Goal: Answer question/provide support: Share knowledge or assist other users

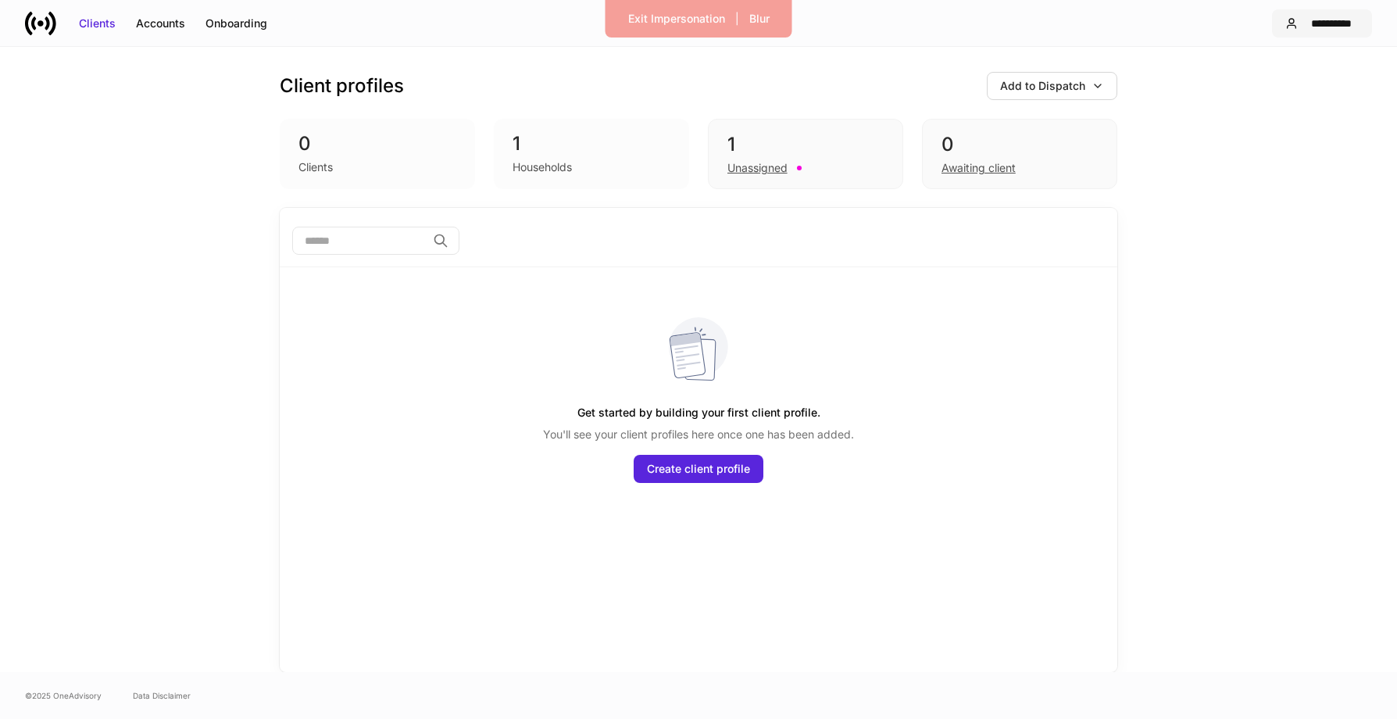
click at [1307, 30] on div "**********" at bounding box center [1331, 24] width 55 height 16
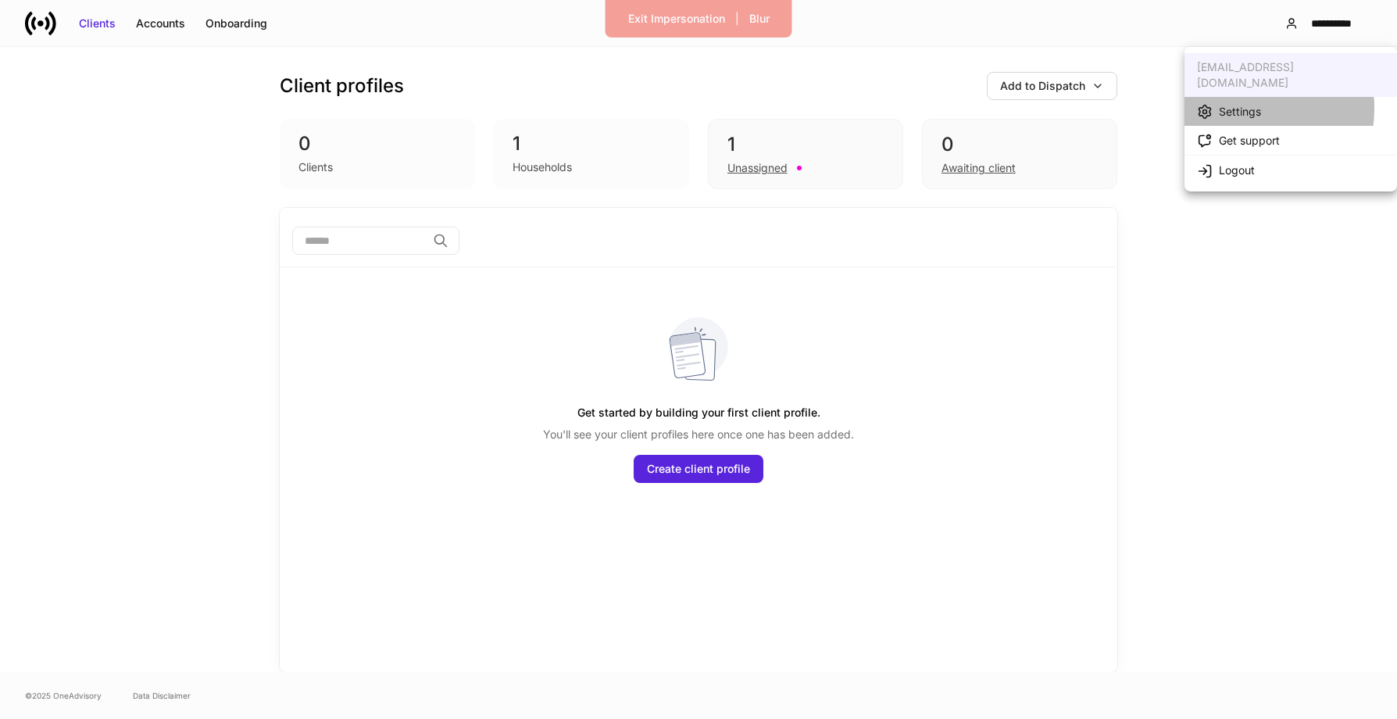
click at [1222, 104] on div "Settings" at bounding box center [1239, 112] width 42 height 16
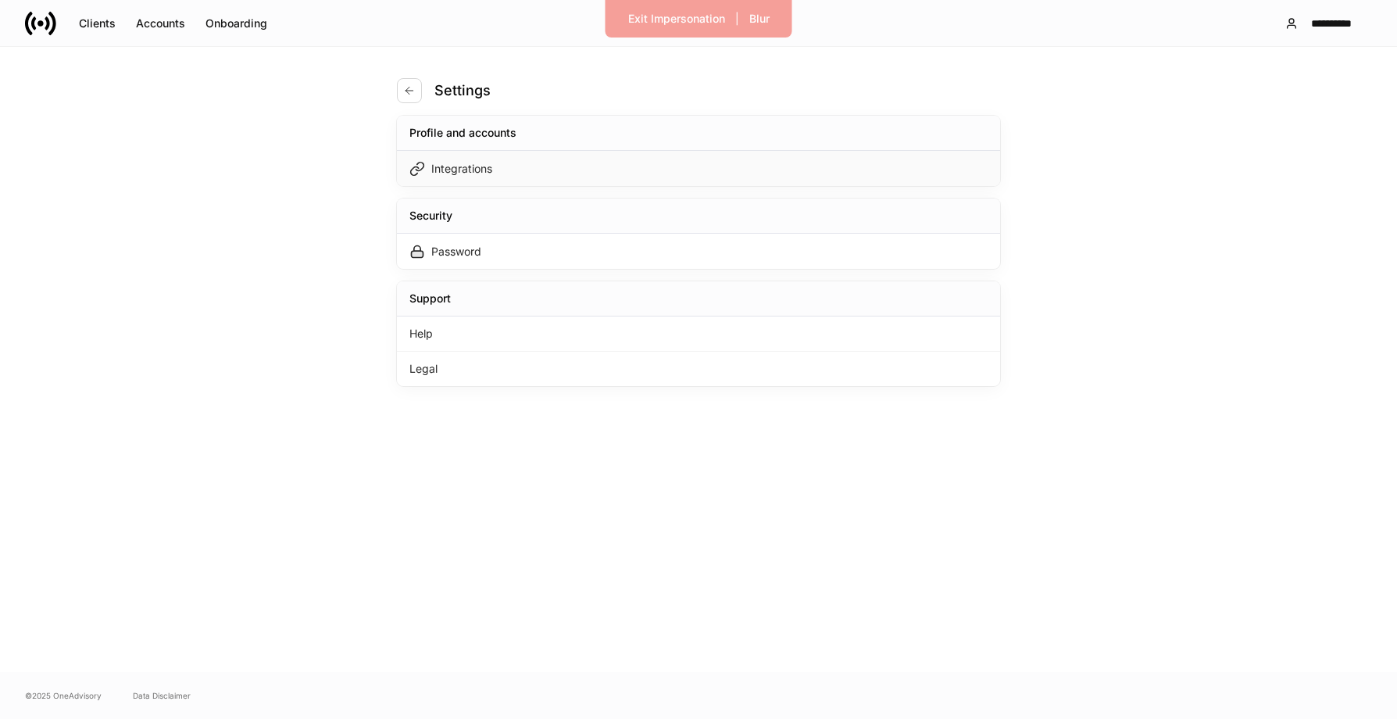
click at [713, 161] on div "Integrations" at bounding box center [698, 168] width 603 height 35
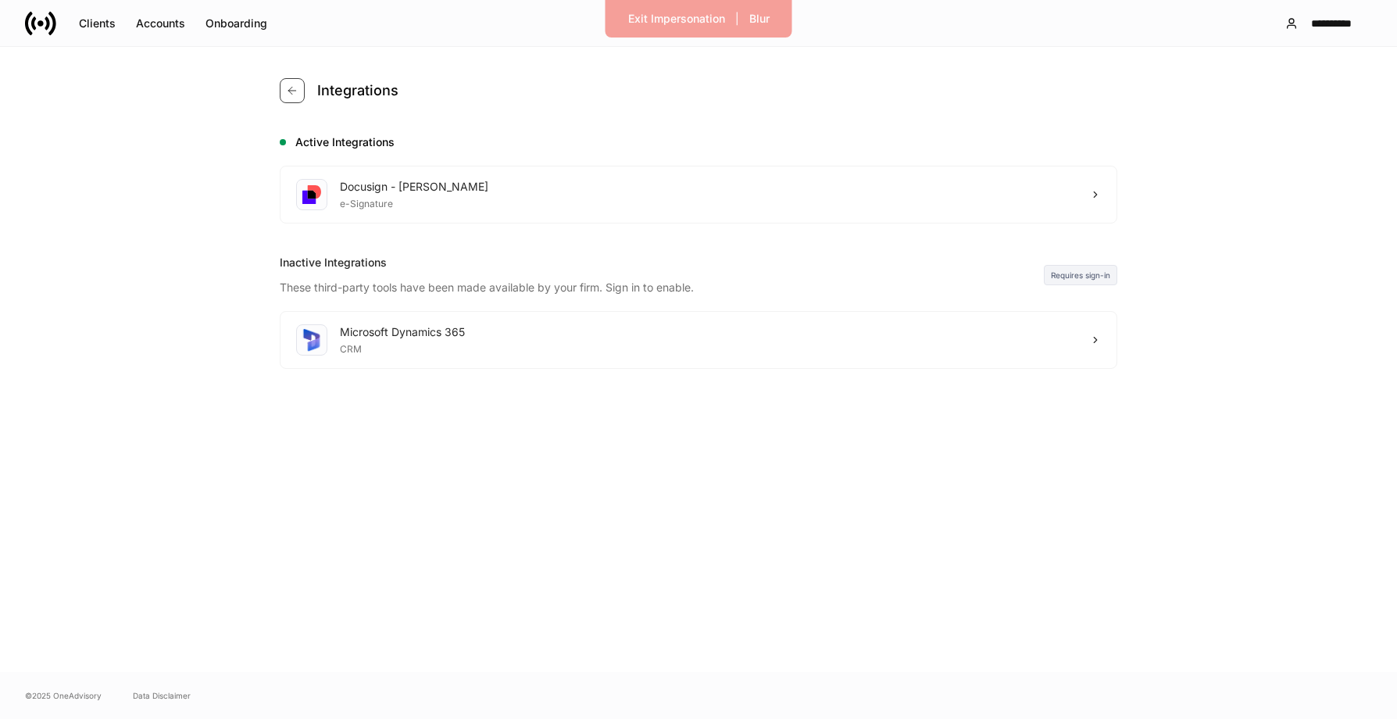
click at [291, 96] on icon "button" at bounding box center [292, 90] width 12 height 12
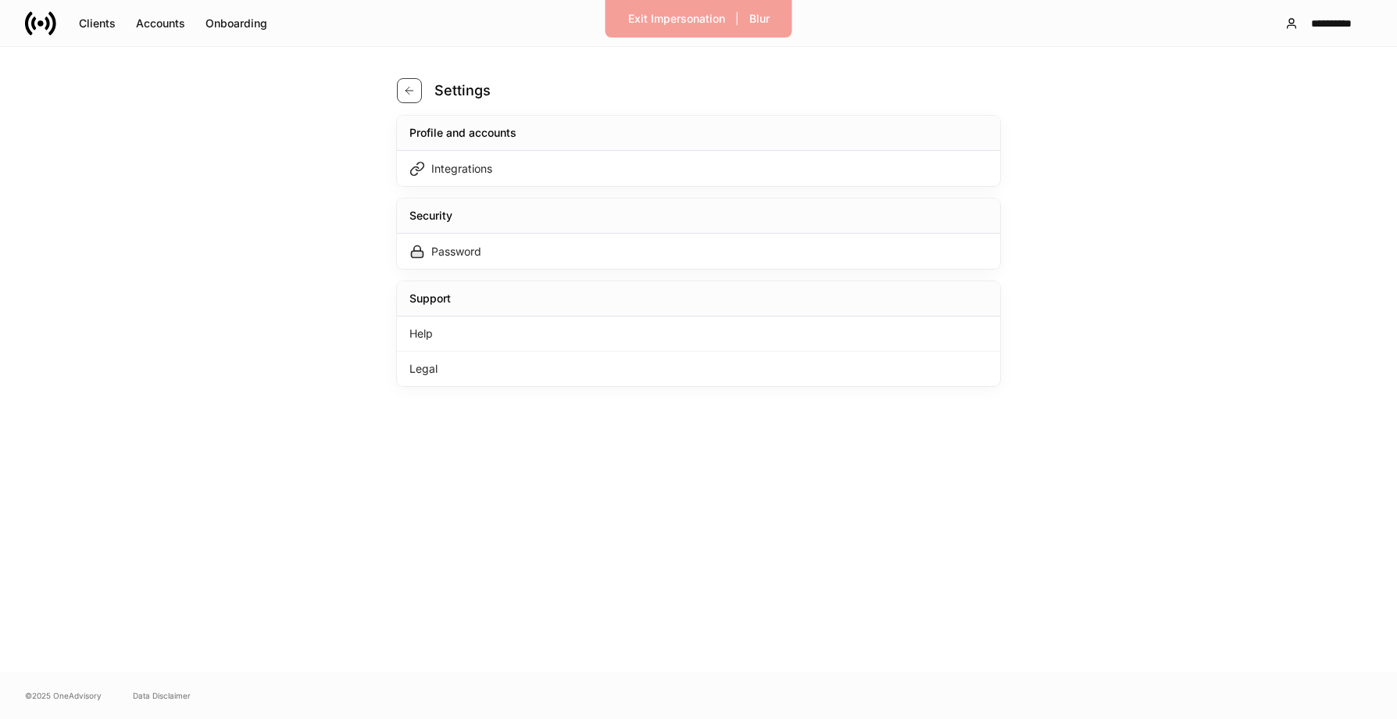
click at [407, 82] on button "button" at bounding box center [409, 90] width 25 height 25
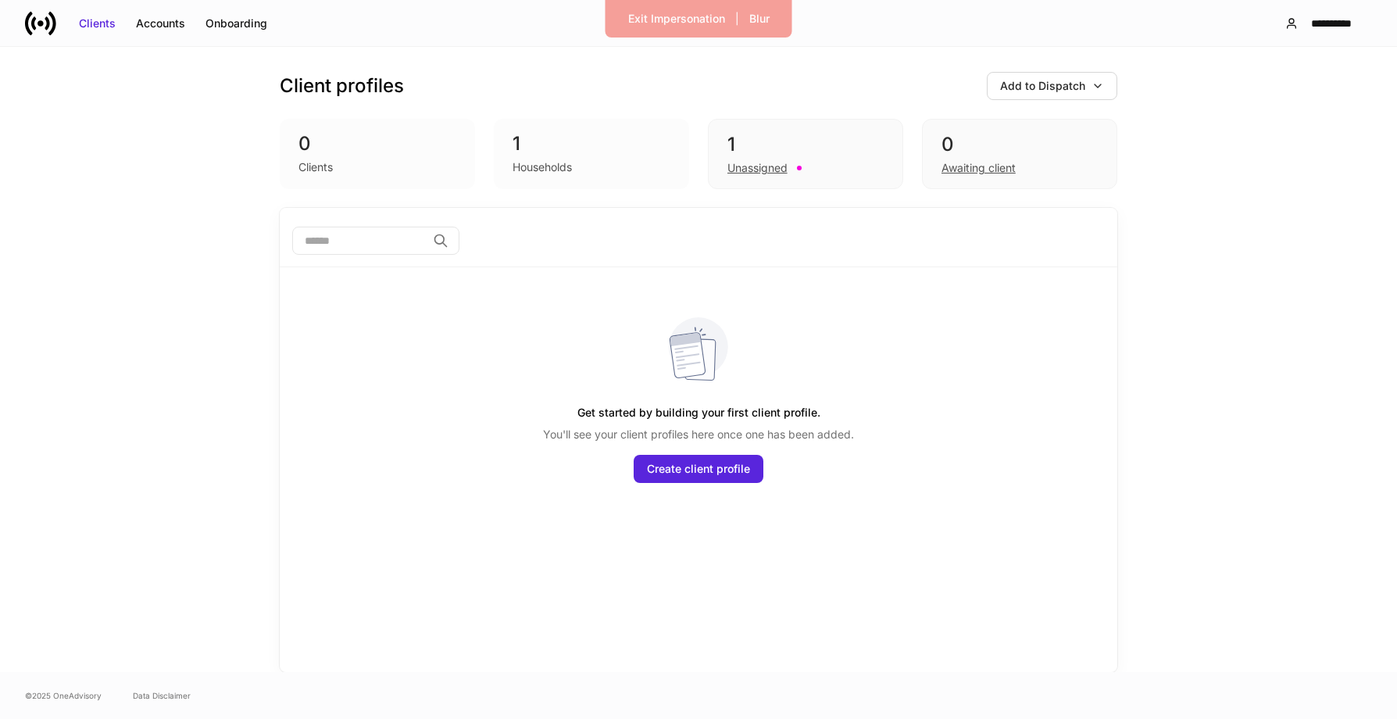
click at [692, 3] on div "Exit Impersonation | Blur" at bounding box center [698, 18] width 187 height 37
click at [691, 8] on button "Exit Impersonation" at bounding box center [676, 18] width 117 height 25
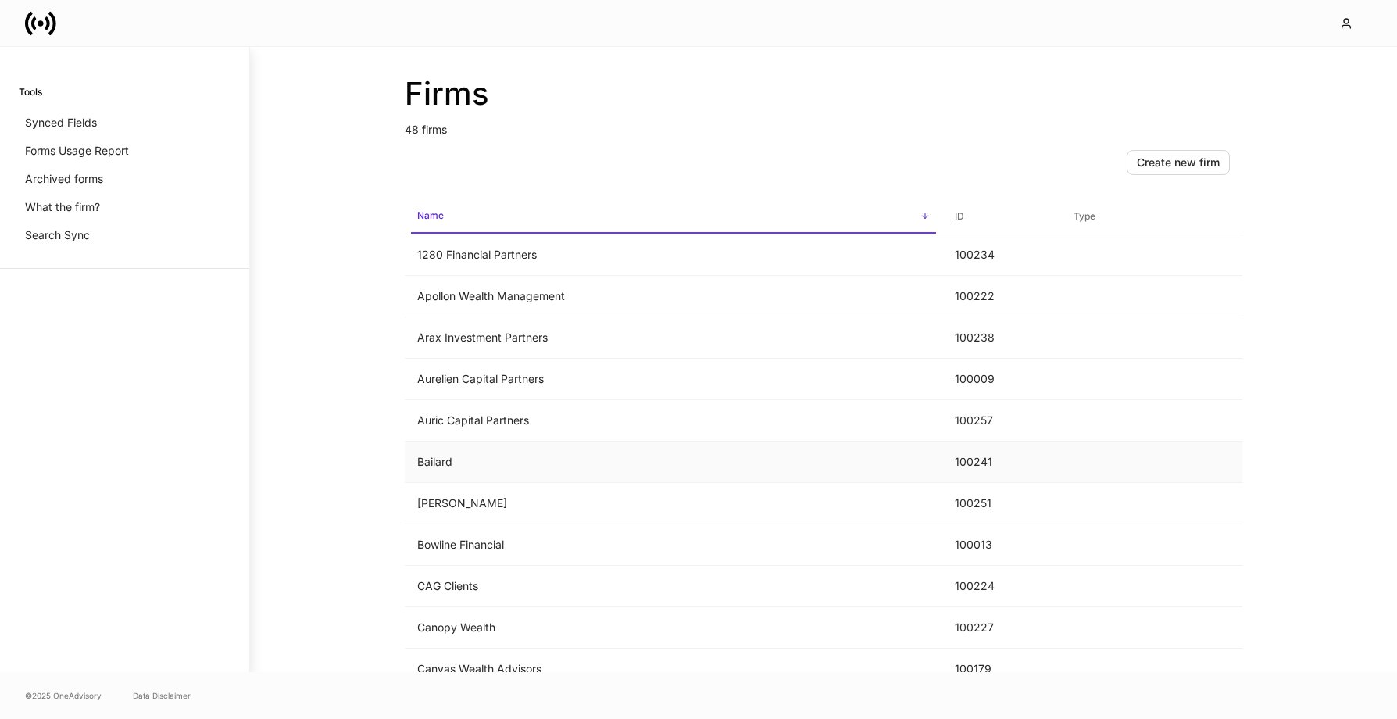
click at [504, 452] on td "Bailard" at bounding box center [673, 461] width 537 height 41
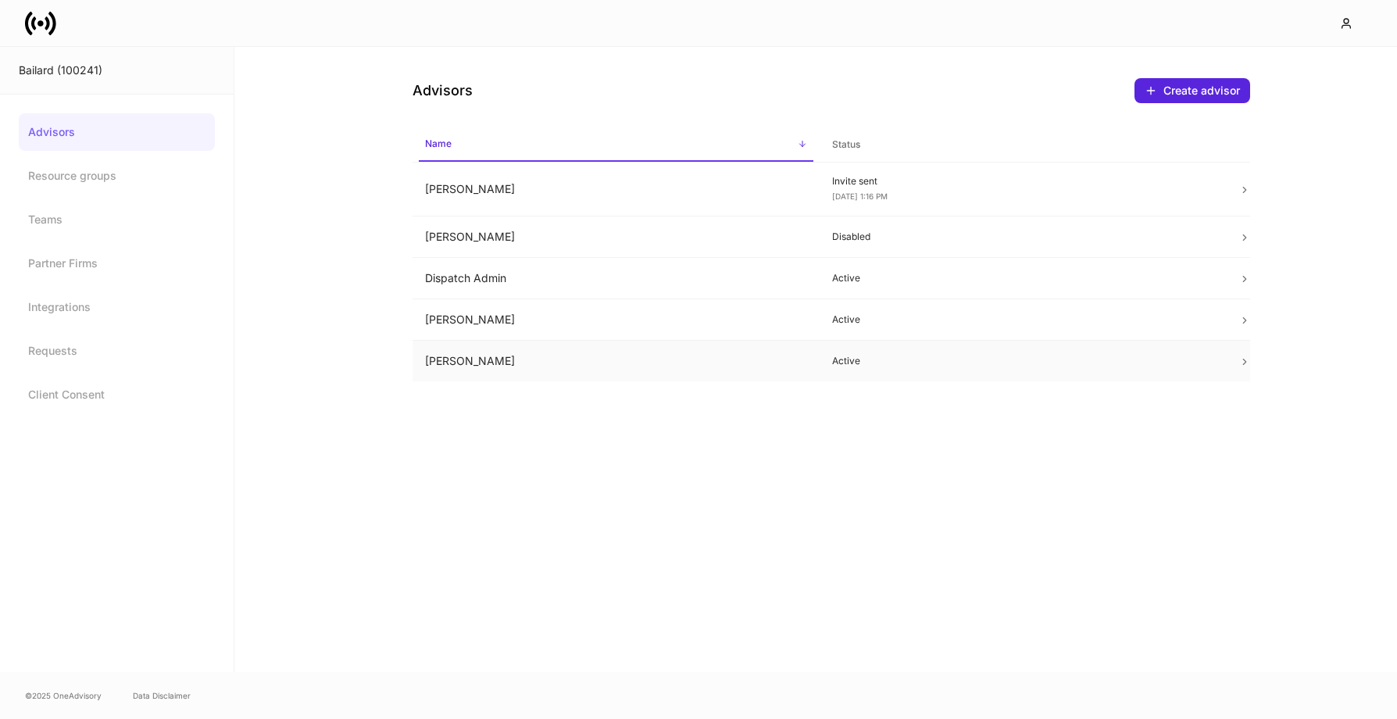
click at [571, 352] on td "Mikhail Saliba" at bounding box center [615, 361] width 407 height 41
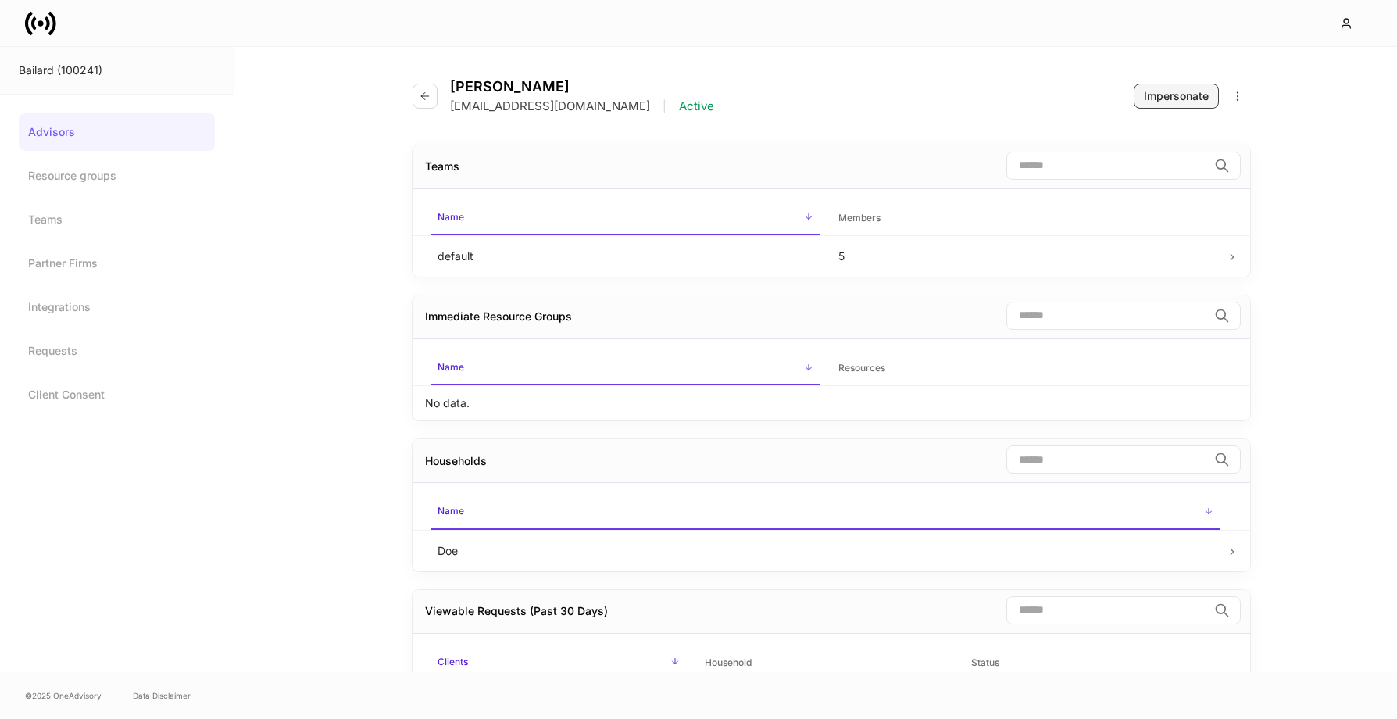
click at [1199, 95] on div "Impersonate" at bounding box center [1175, 96] width 65 height 16
click at [427, 97] on icon "button" at bounding box center [425, 96] width 12 height 12
